Goal: Information Seeking & Learning: Learn about a topic

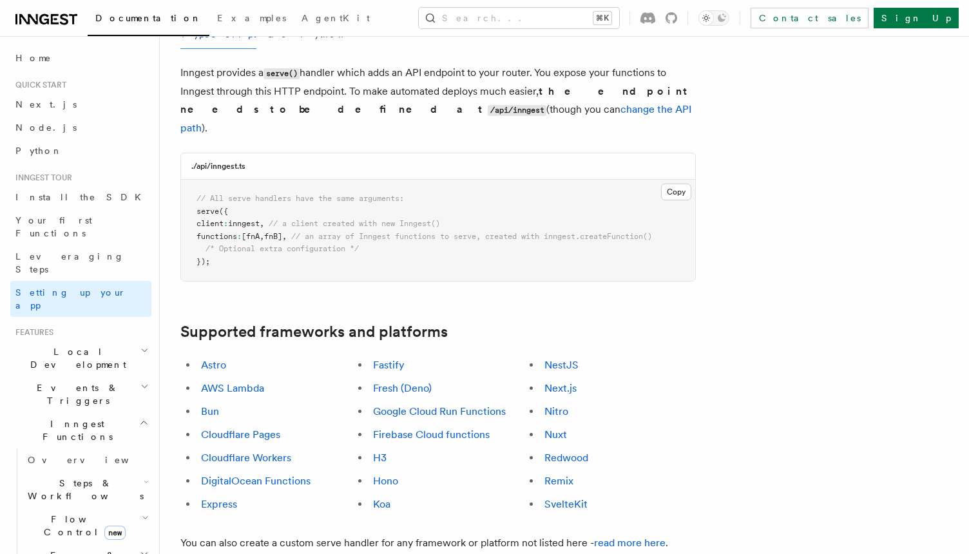
scroll to position [526, 0]
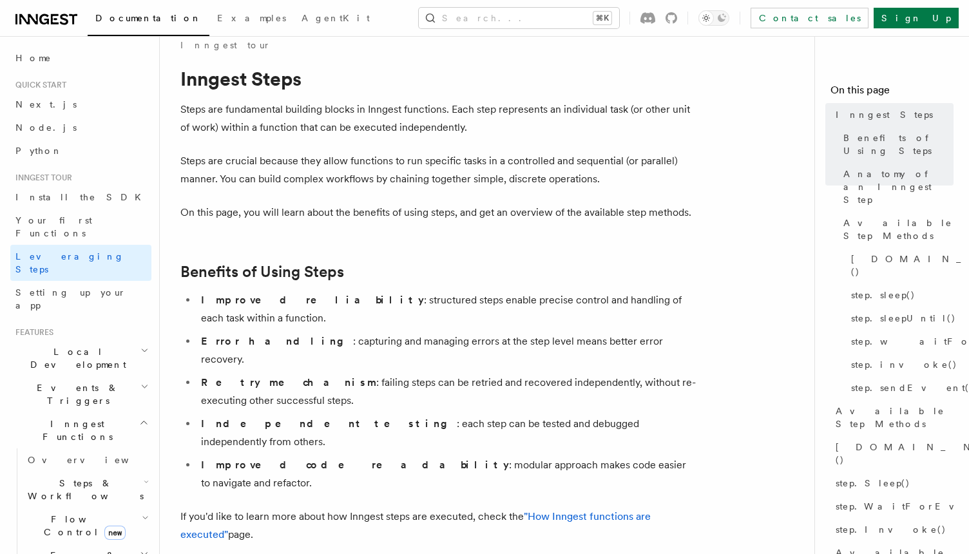
click at [410, 267] on h2 "Benefits of Using Steps" at bounding box center [437, 272] width 515 height 18
click at [525, 17] on button "Search... ⌘K" at bounding box center [519, 18] width 200 height 21
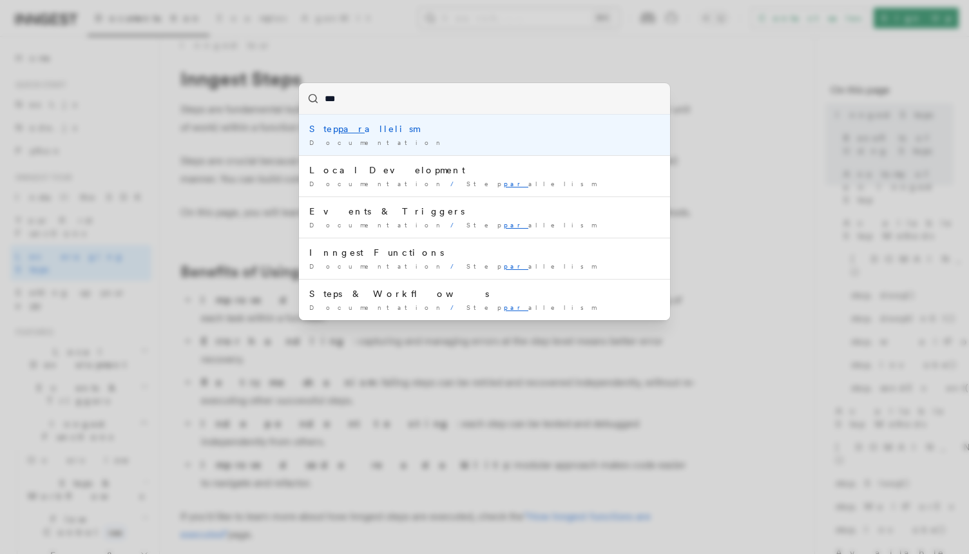
type input "****"
click at [385, 142] on div "Documentation /" at bounding box center [484, 143] width 351 height 10
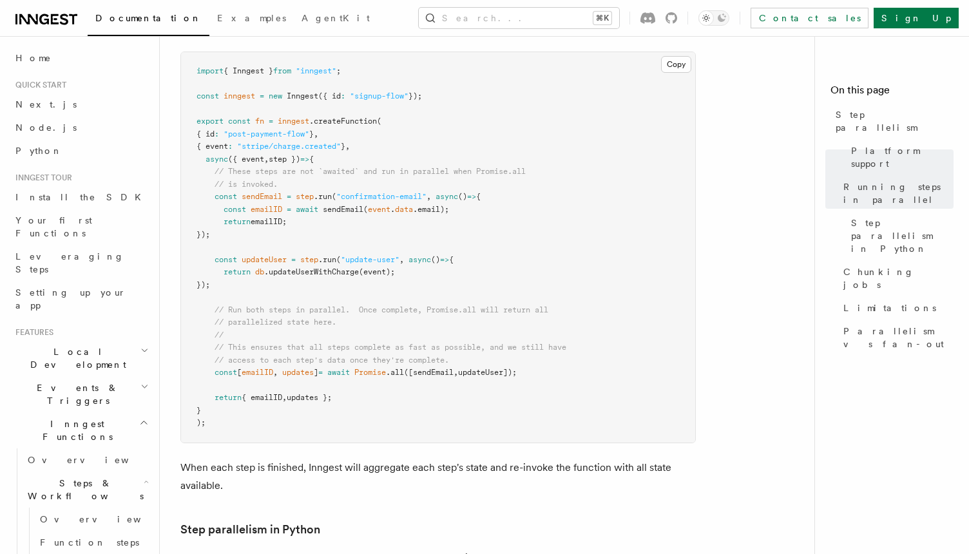
scroll to position [450, 0]
